Goal: Book appointment/travel/reservation

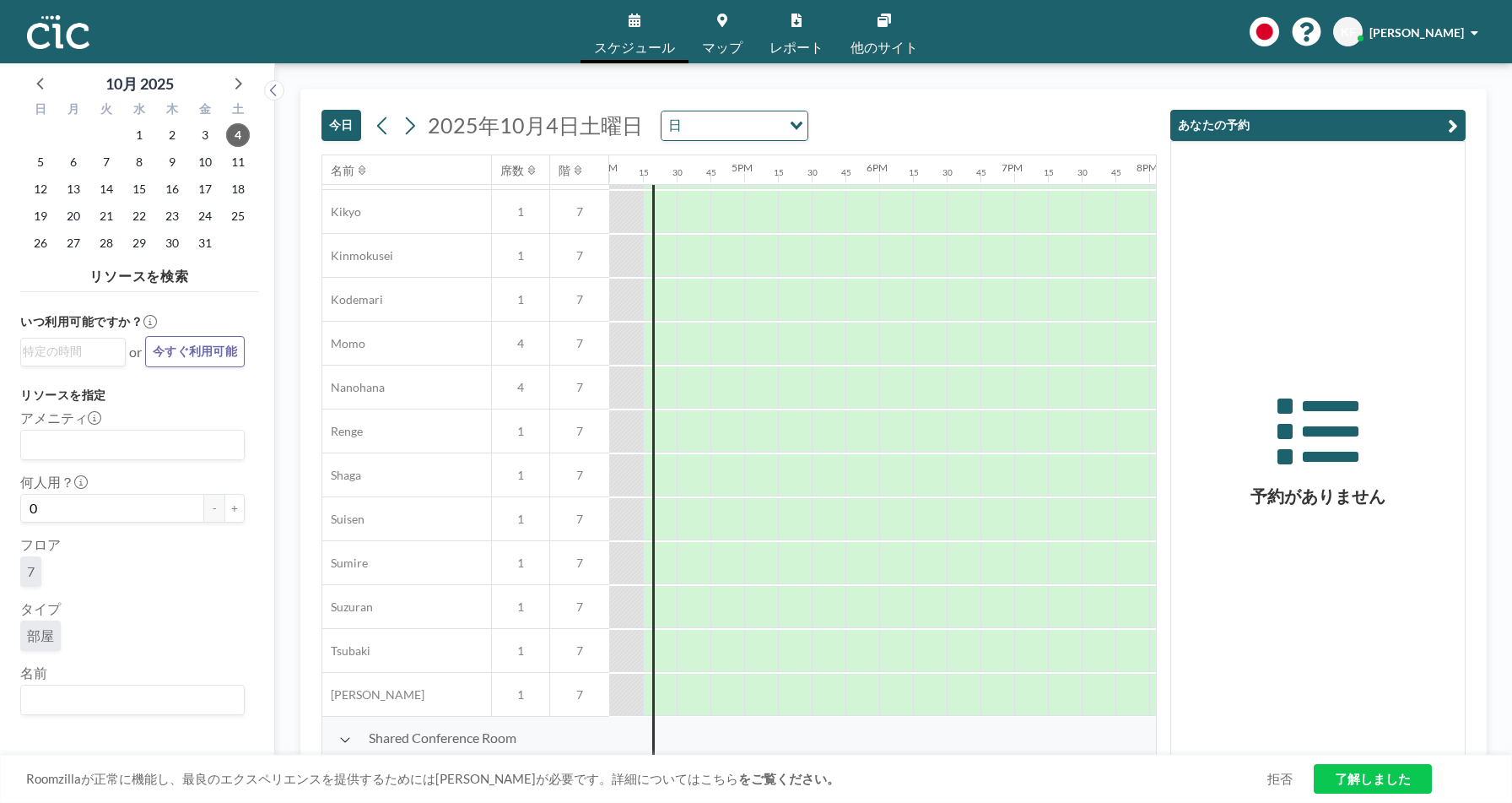
scroll to position [677, 2160]
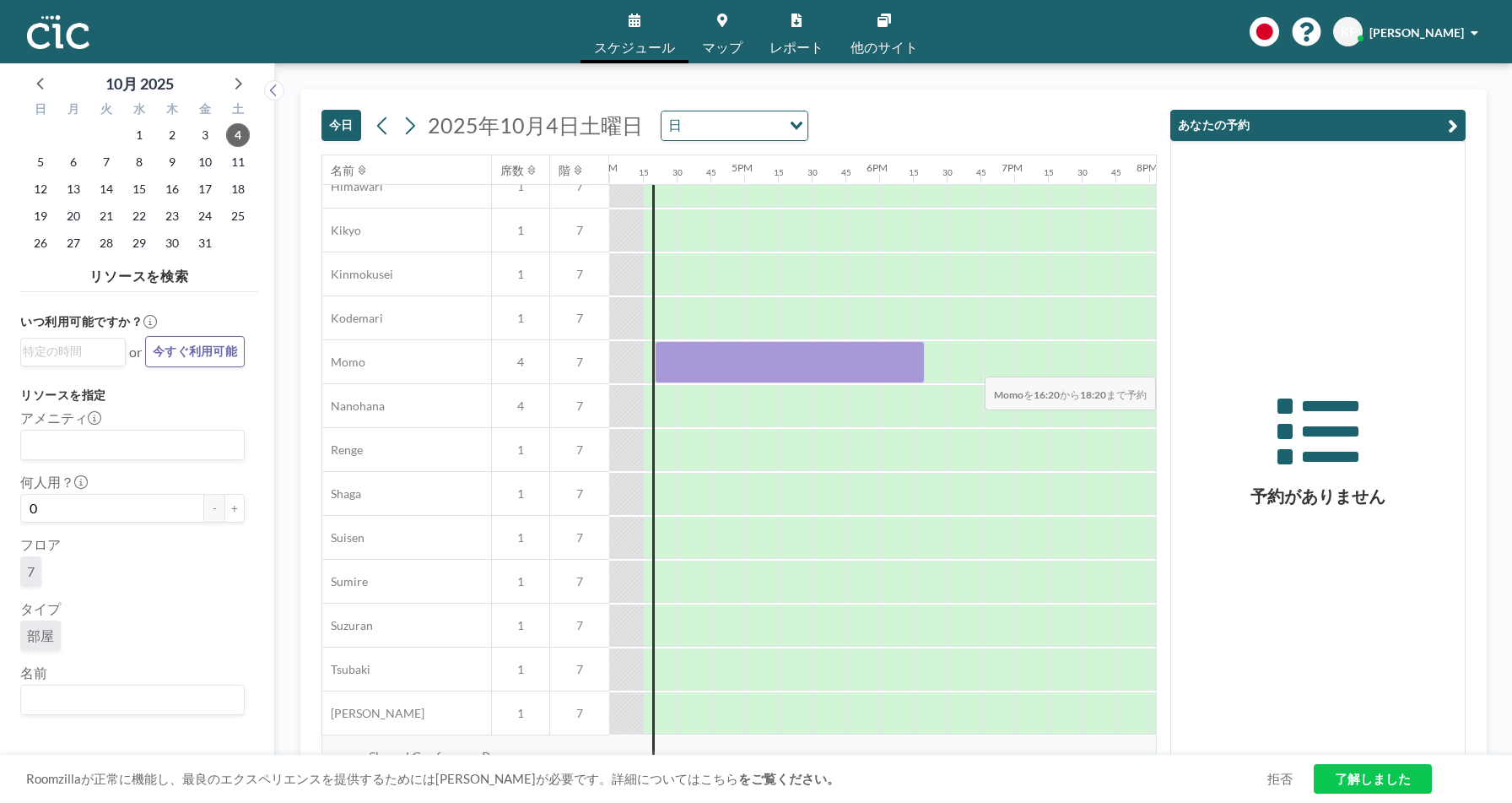
drag, startPoint x: 665, startPoint y: 368, endPoint x: 1101, endPoint y: 360, distance: 436.1
click at [1101, 360] on div at bounding box center [69, 362] width 3241 height 44
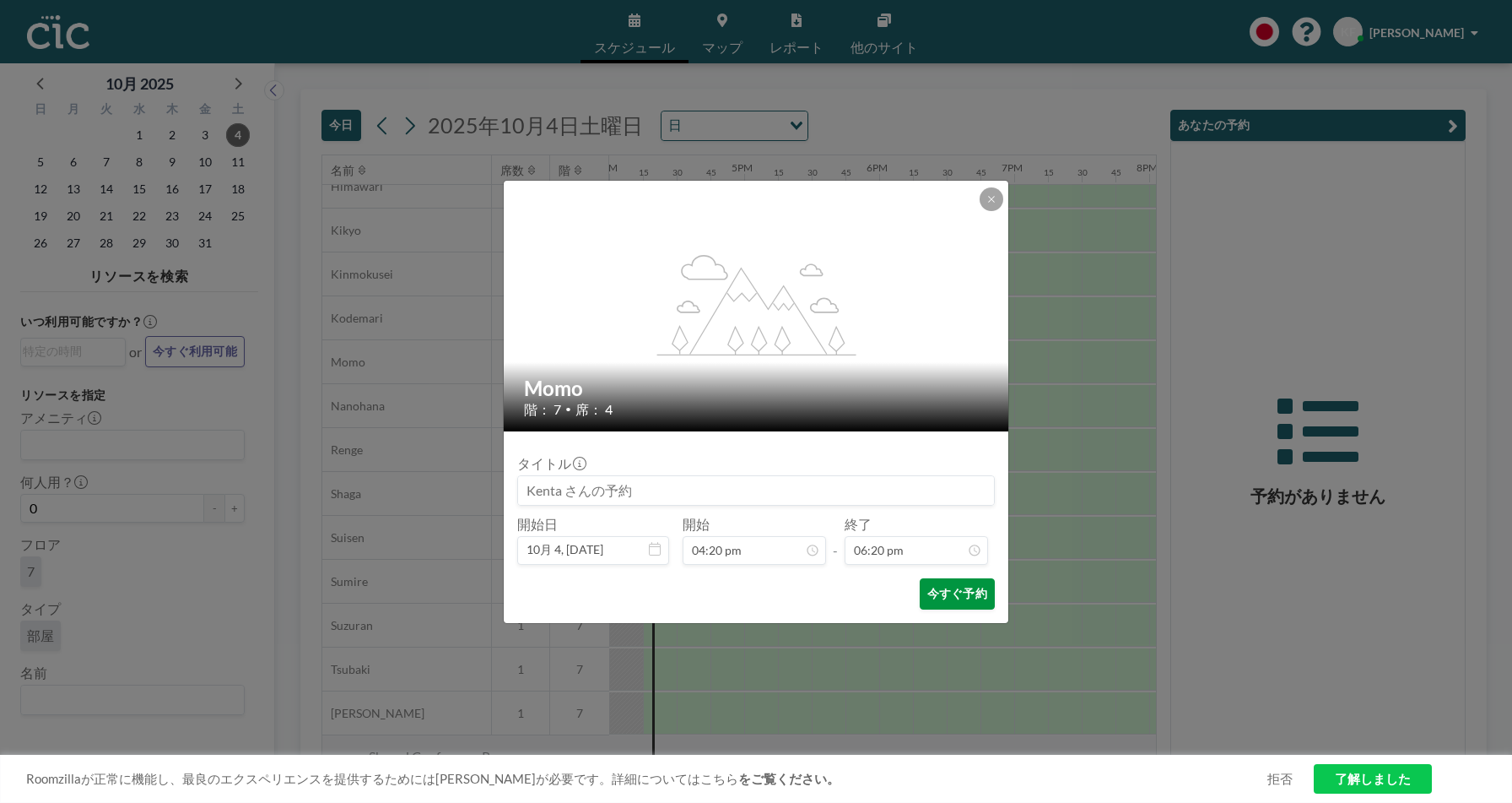
click at [964, 589] on button "今すぐ予約" at bounding box center [957, 594] width 75 height 32
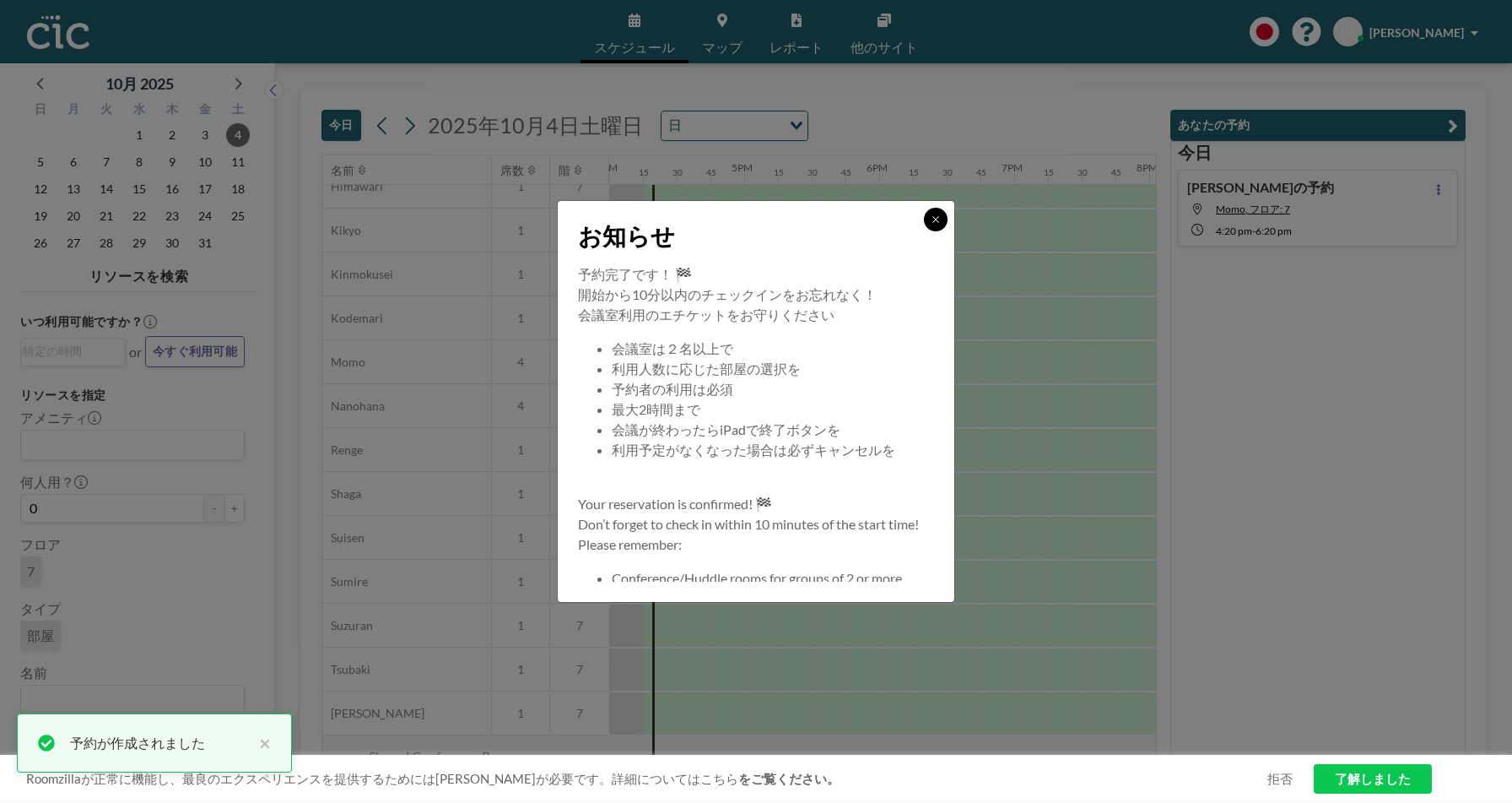
click at [935, 229] on button at bounding box center [935, 219] width 24 height 24
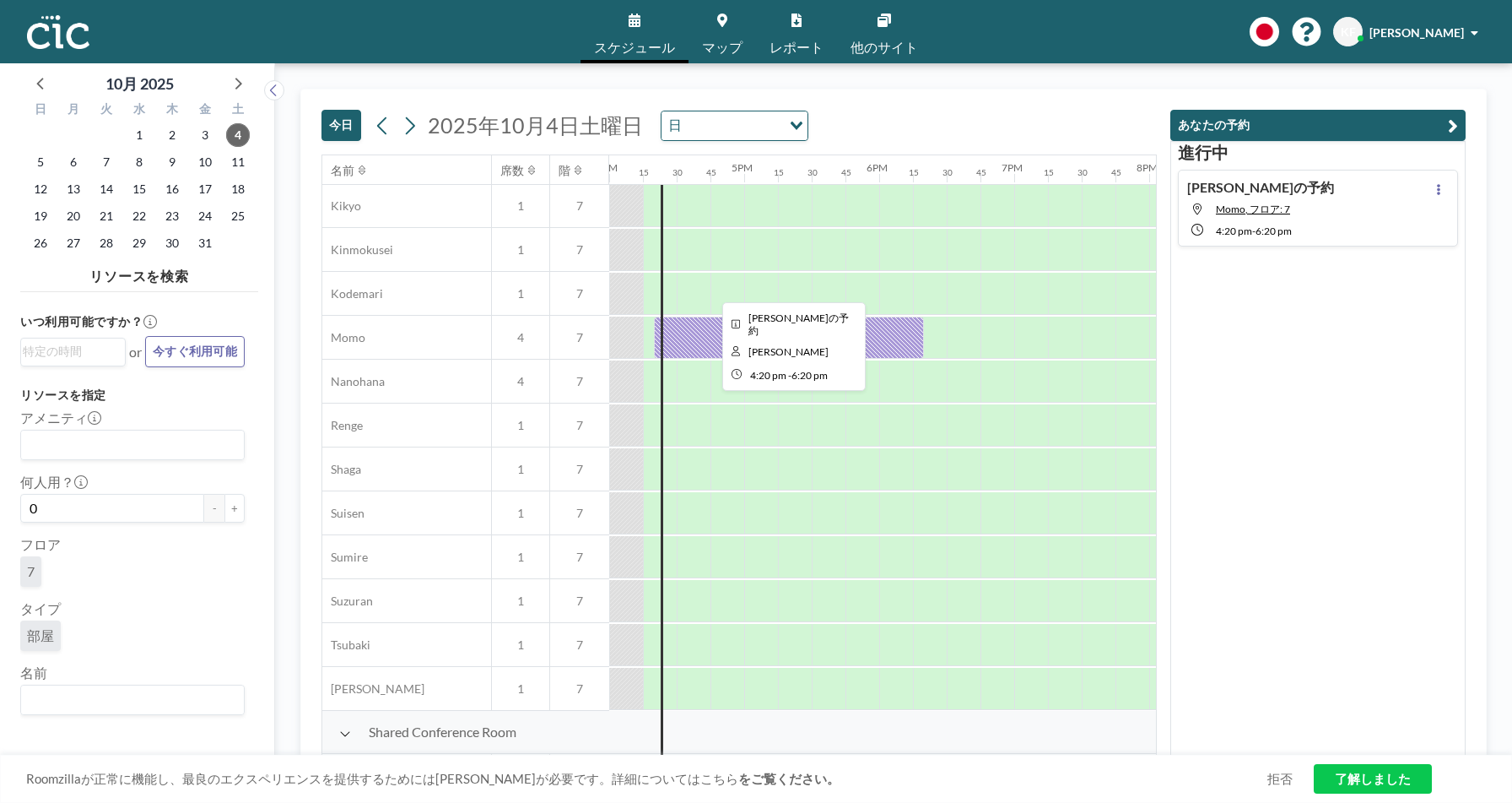
scroll to position [675, 2160]
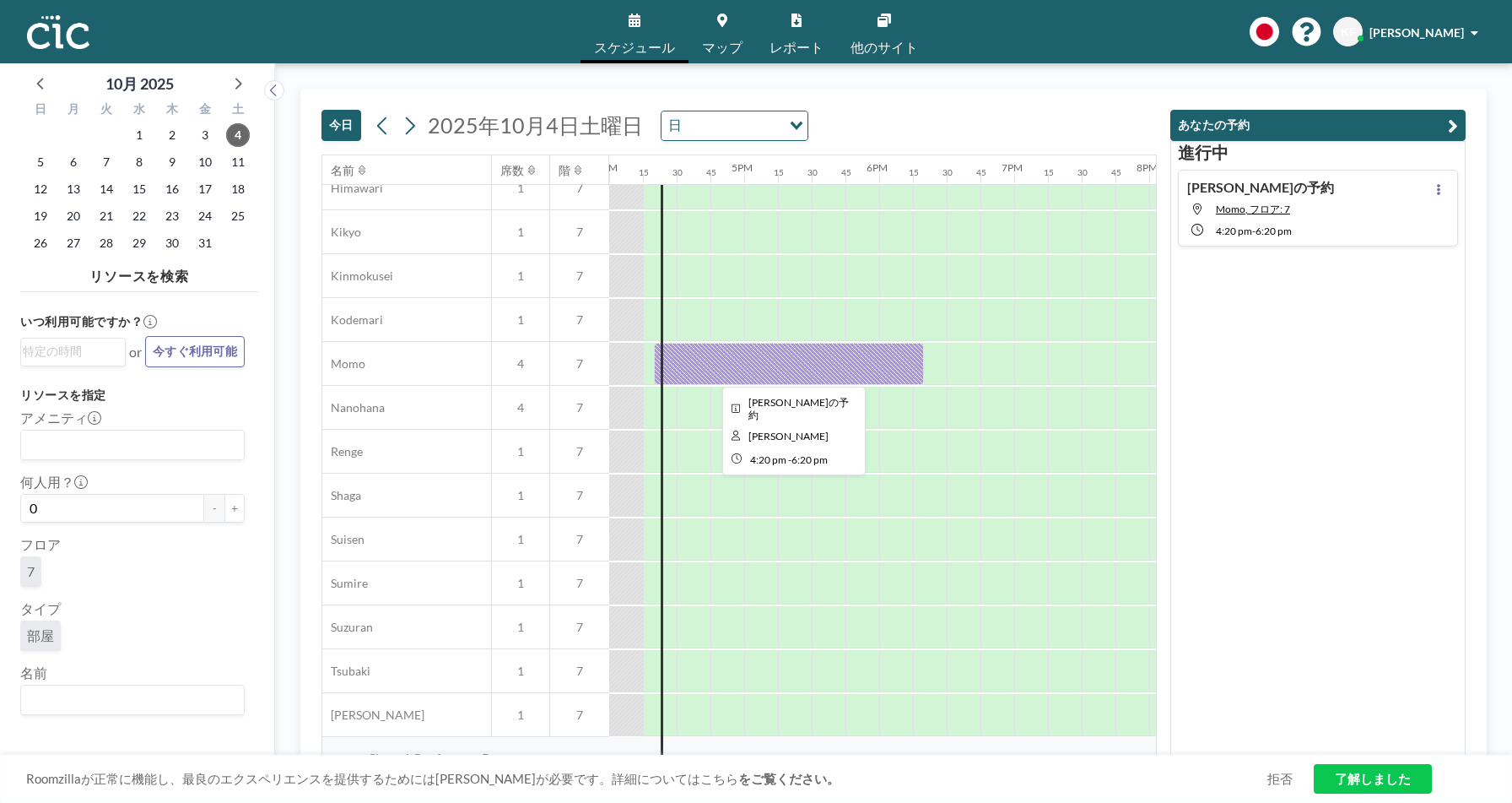
drag, startPoint x: 709, startPoint y: 349, endPoint x: 684, endPoint y: 360, distance: 27.3
click at [684, 360] on div at bounding box center [788, 364] width 270 height 42
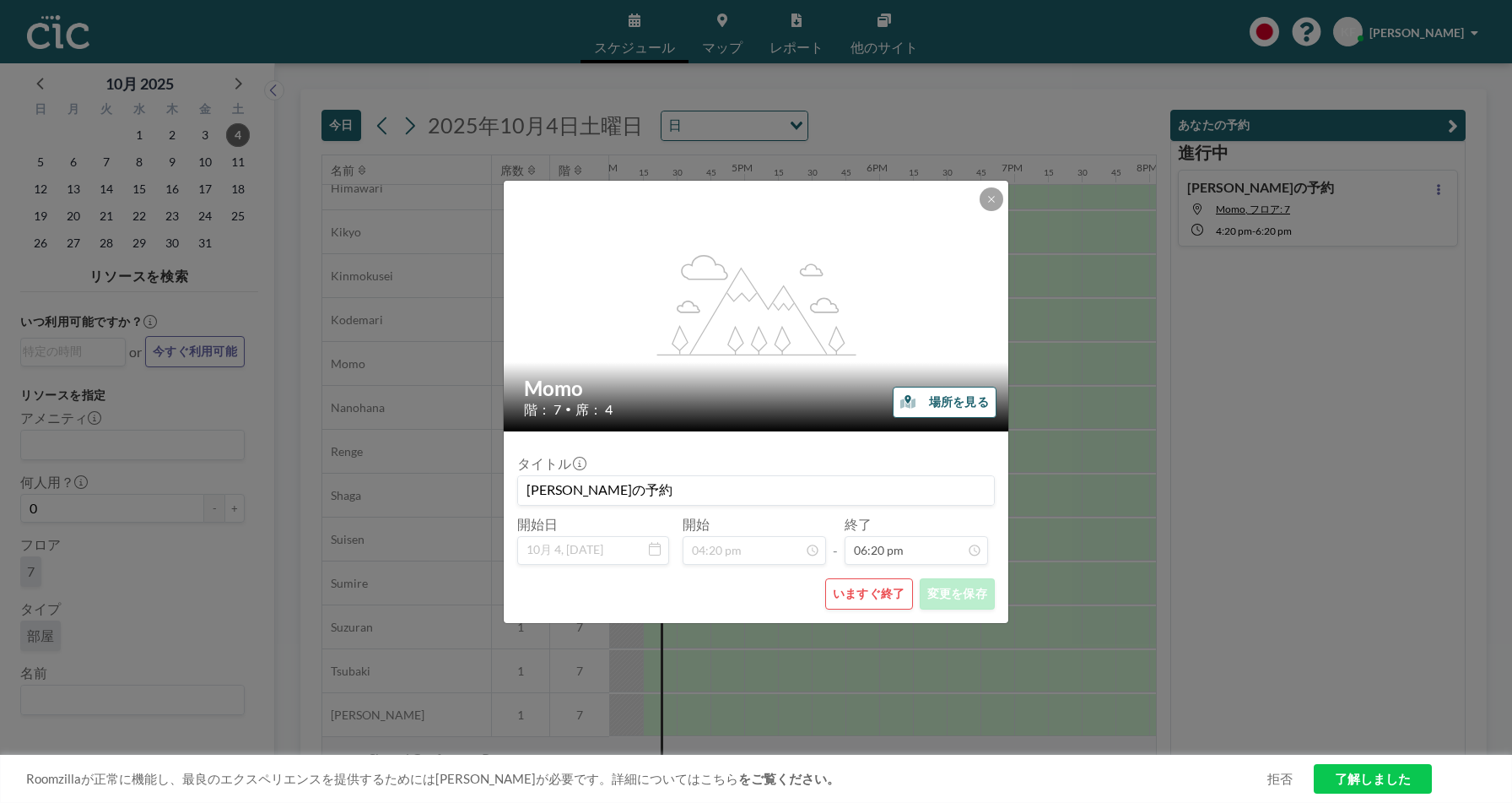
click at [842, 589] on button "いますぐ終了" at bounding box center [870, 594] width 88 height 32
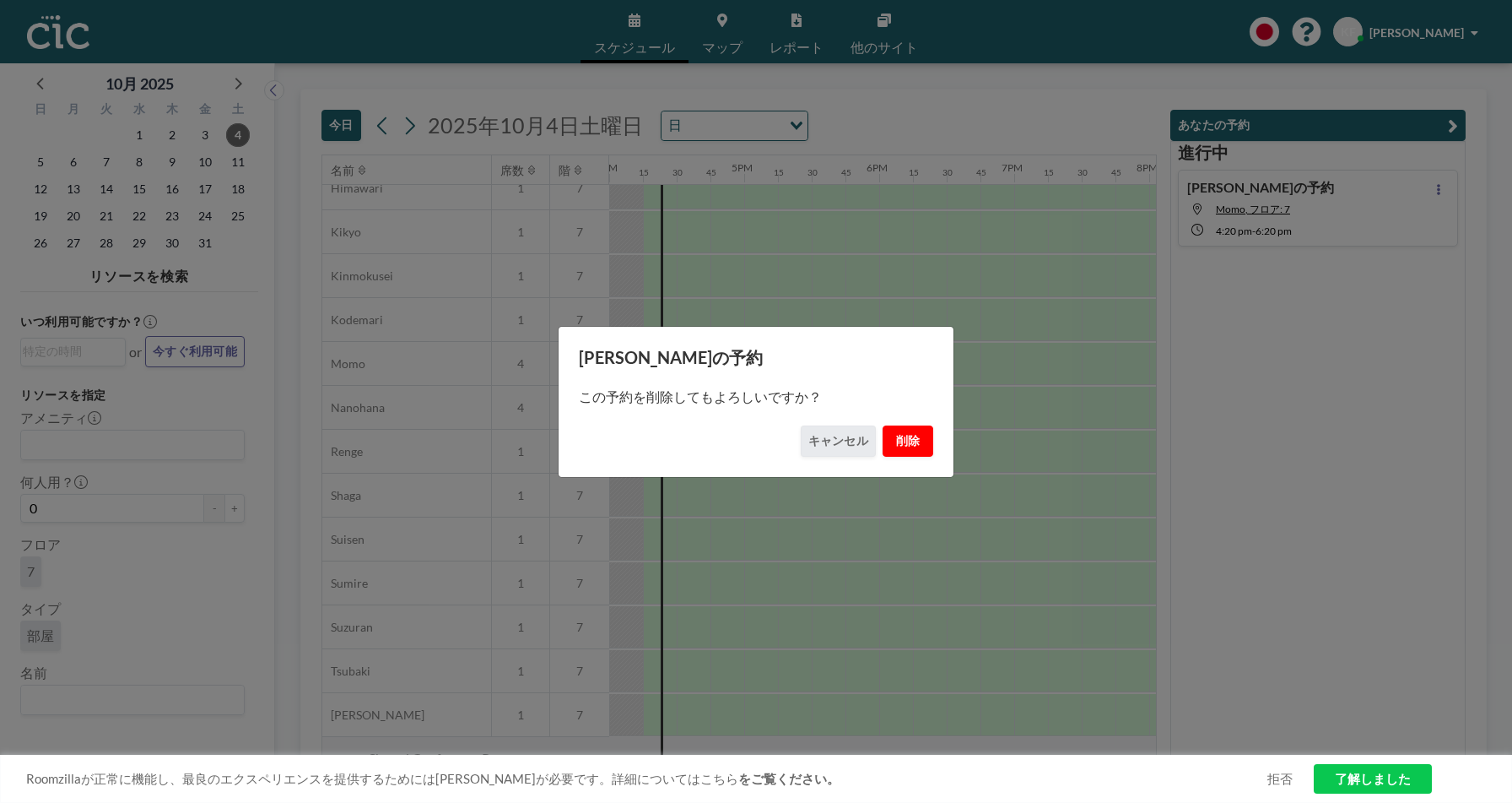
click at [916, 433] on button "削除" at bounding box center [908, 441] width 51 height 32
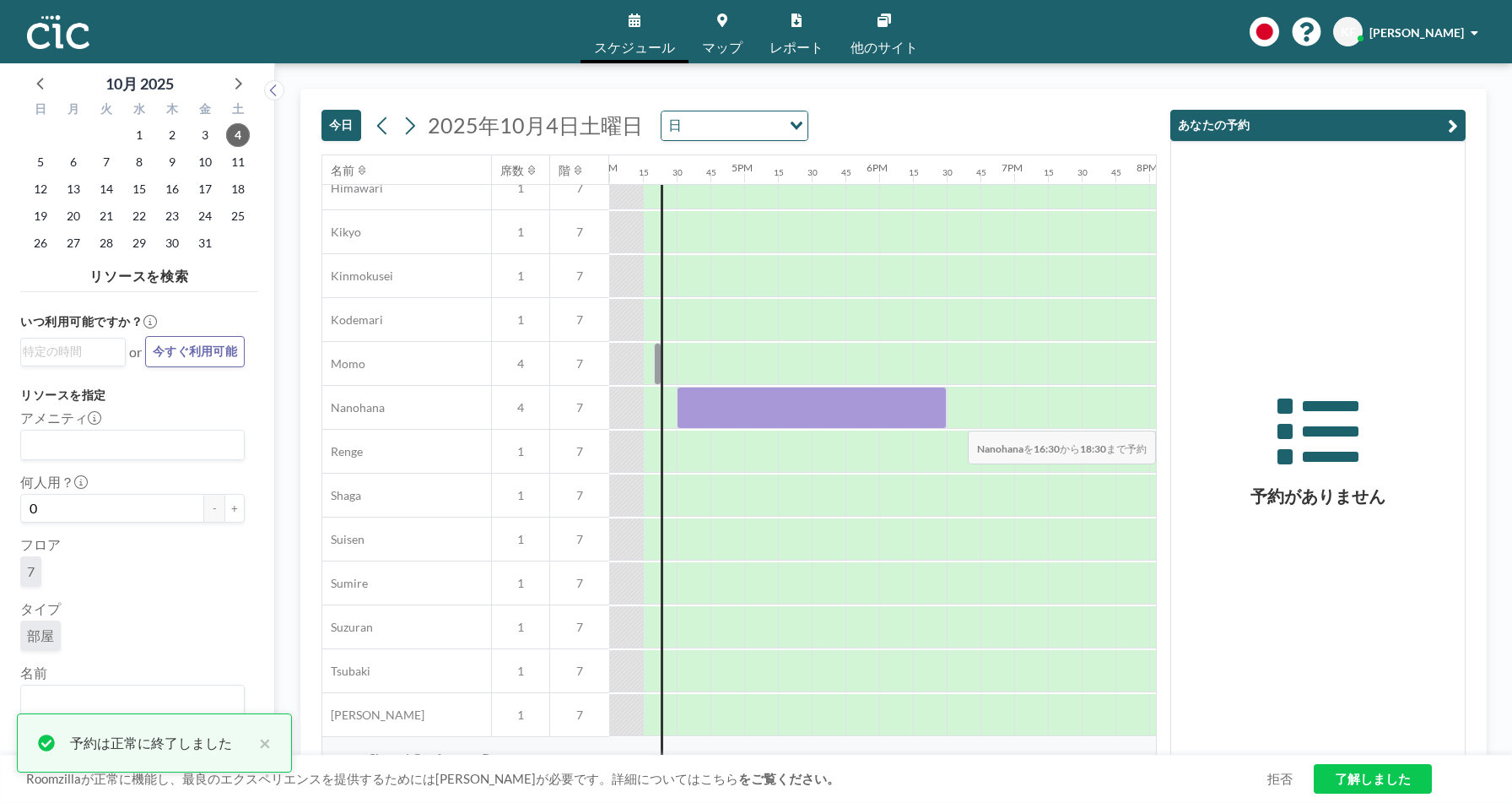
drag, startPoint x: 677, startPoint y: 414, endPoint x: 999, endPoint y: 418, distance: 322.0
click at [999, 418] on div at bounding box center [69, 408] width 3241 height 44
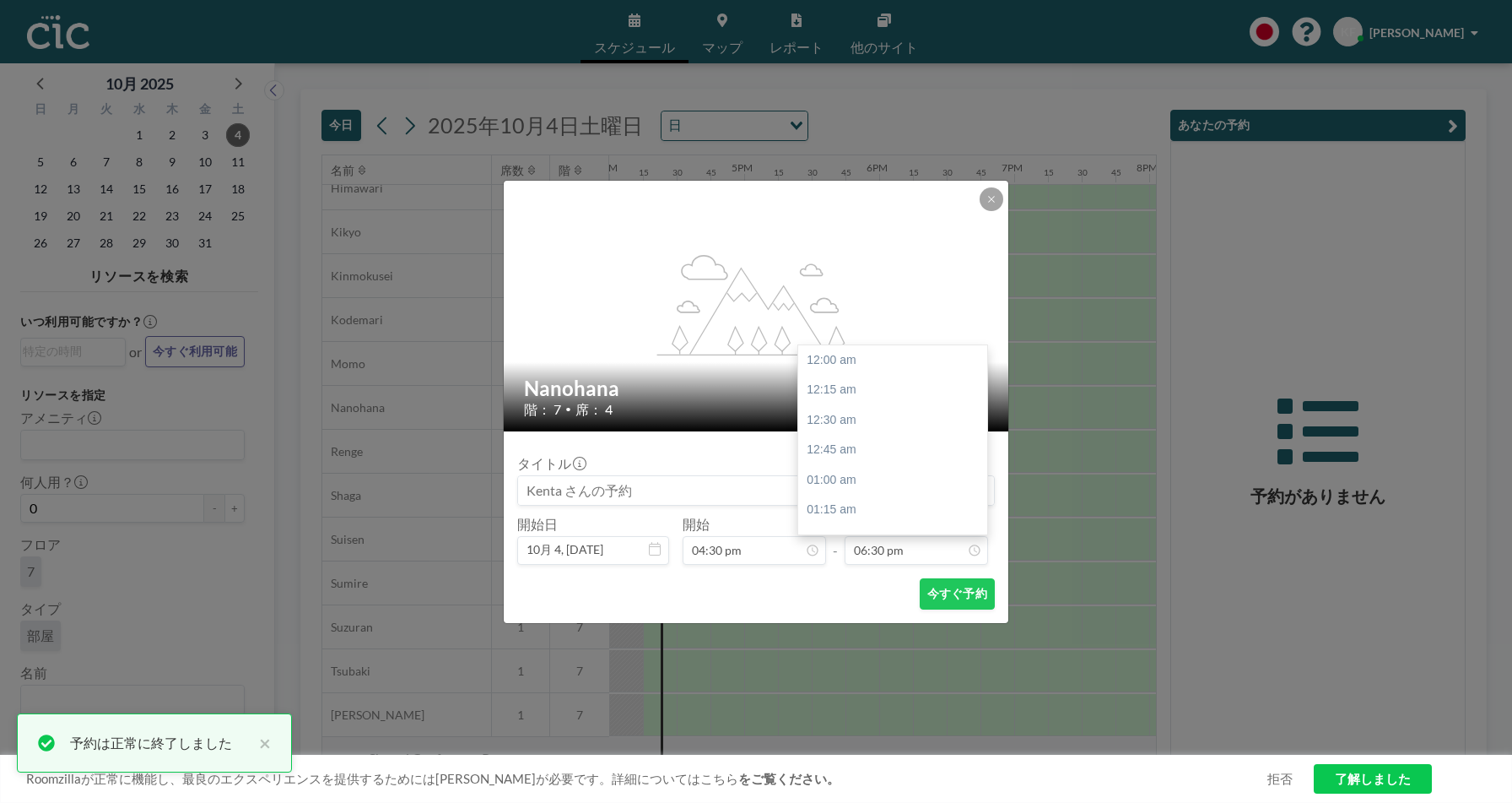
scroll to position [2223, 0]
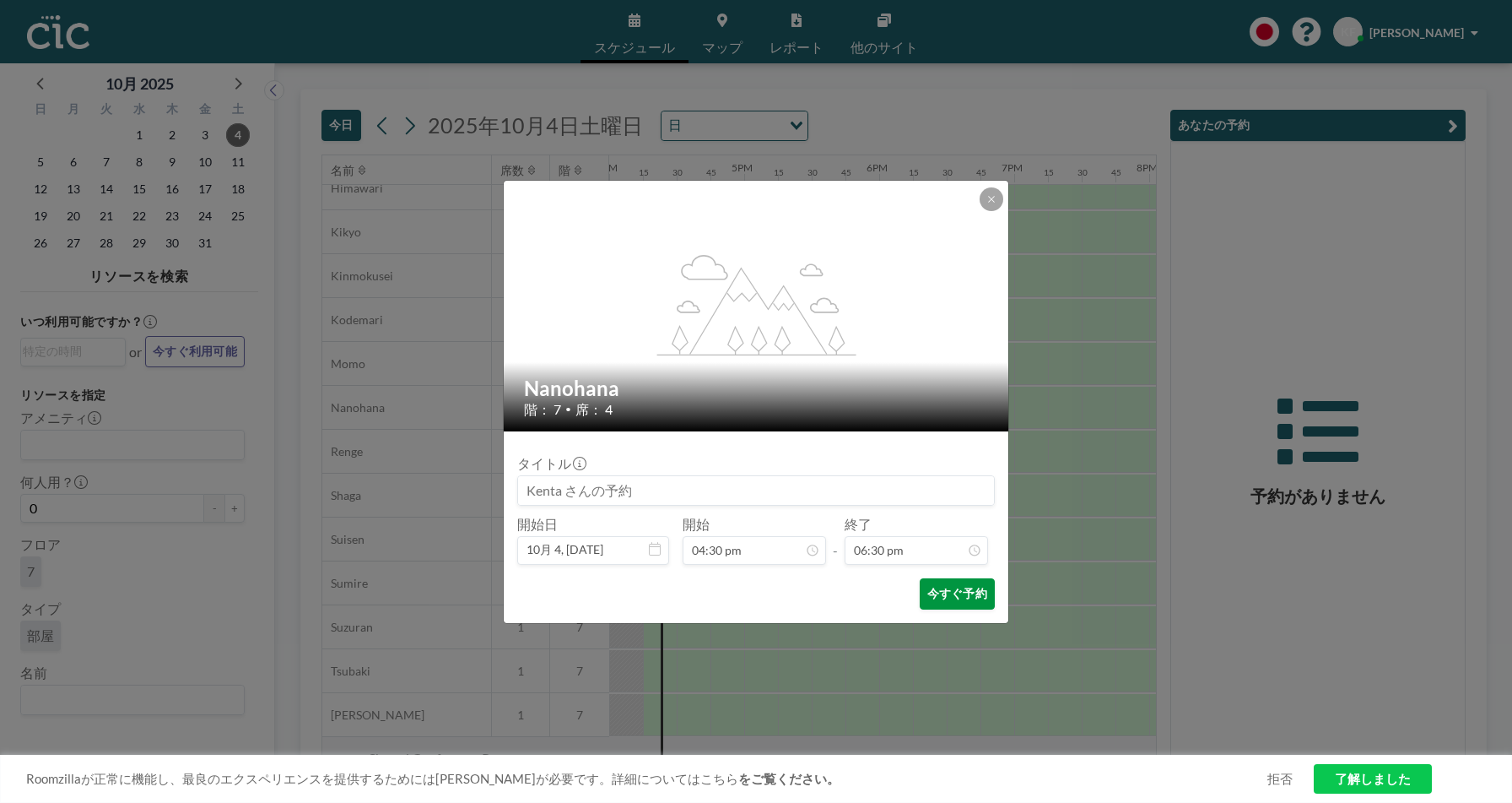
click at [962, 581] on button "今すぐ予約" at bounding box center [957, 594] width 75 height 32
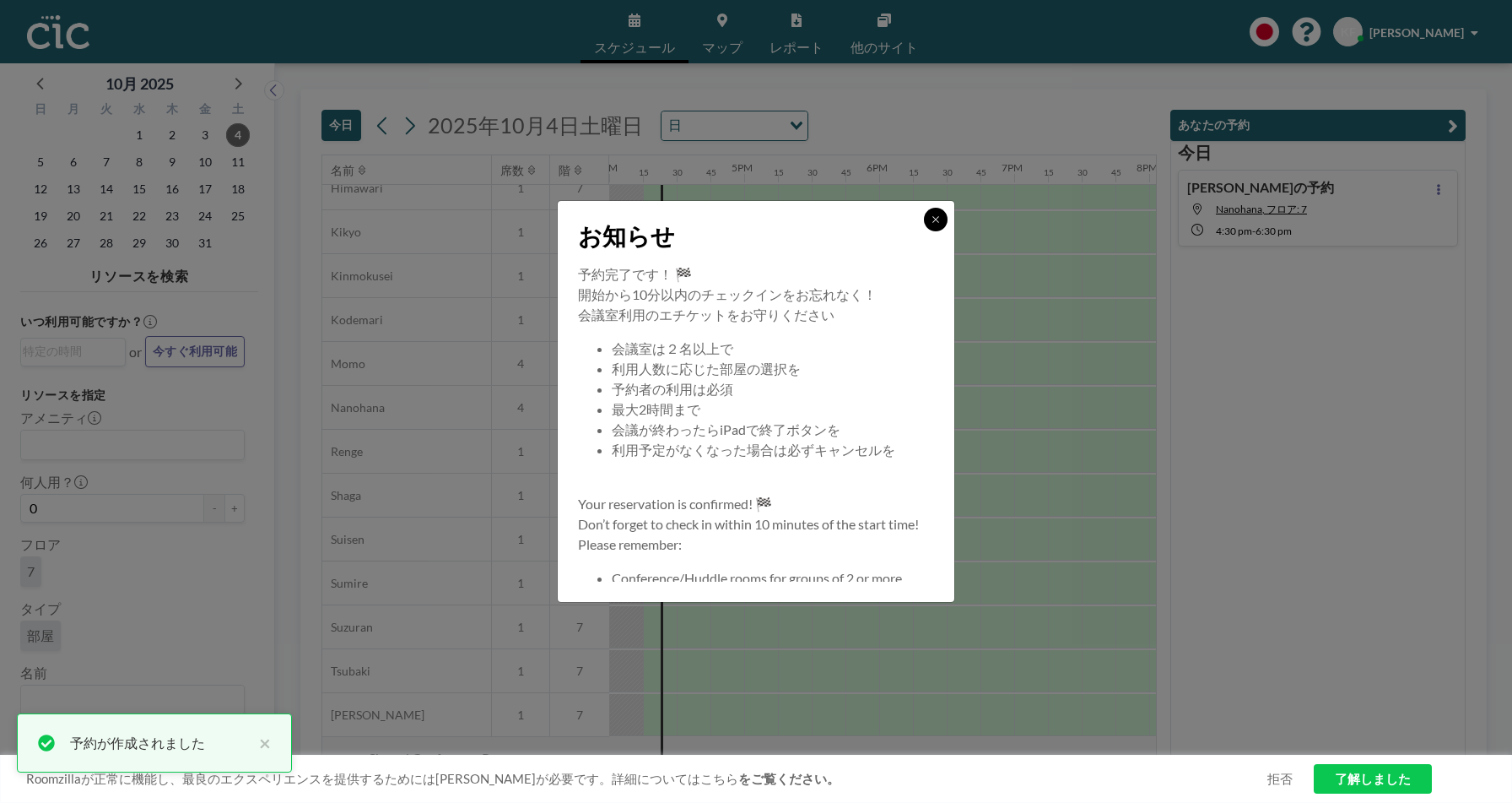
click at [934, 225] on button at bounding box center [935, 219] width 24 height 24
